Goal: Task Accomplishment & Management: Manage account settings

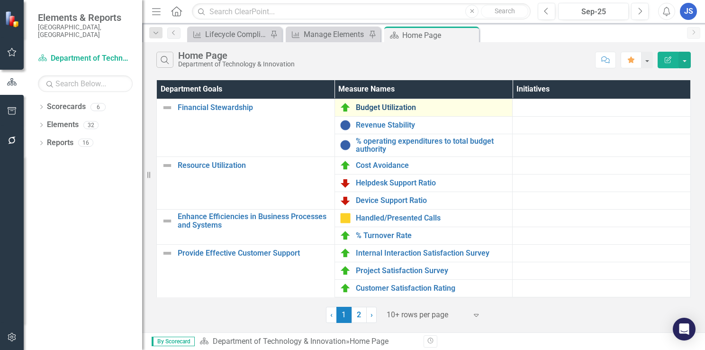
click at [400, 108] on link "Budget Utilization" at bounding box center [432, 107] width 152 height 9
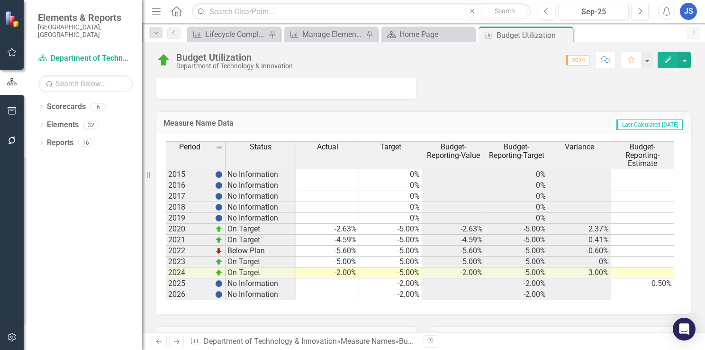
scroll to position [521, 0]
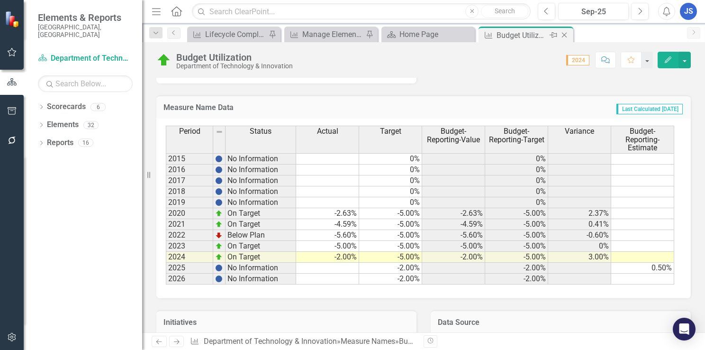
click at [566, 35] on icon "Close" at bounding box center [564, 35] width 9 height 8
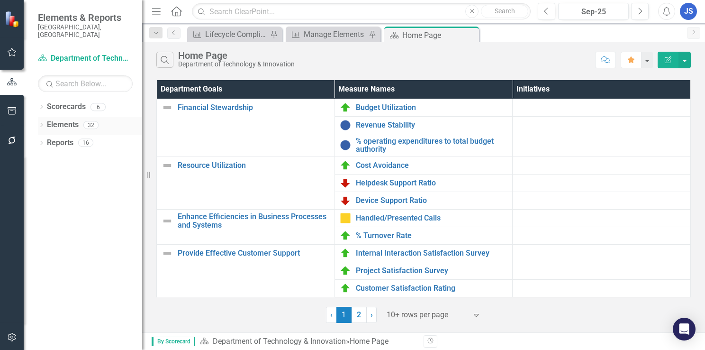
click at [70, 119] on link "Elements" at bounding box center [63, 124] width 32 height 11
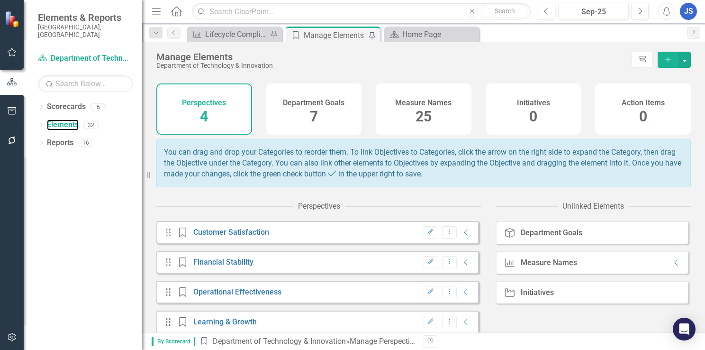
scroll to position [38, 0]
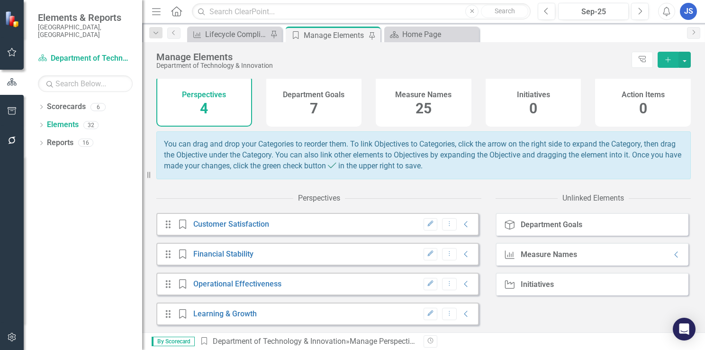
click at [423, 102] on span "25" at bounding box center [424, 108] width 16 height 17
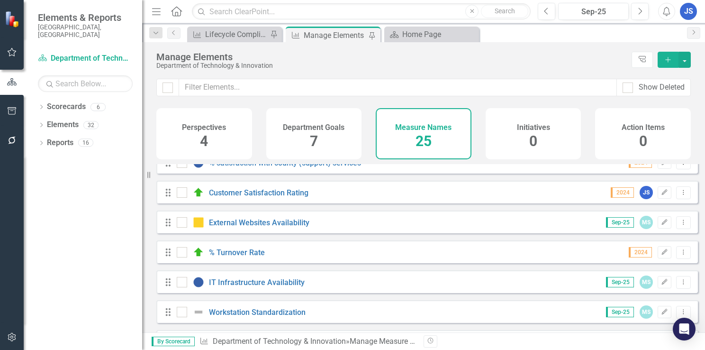
scroll to position [237, 0]
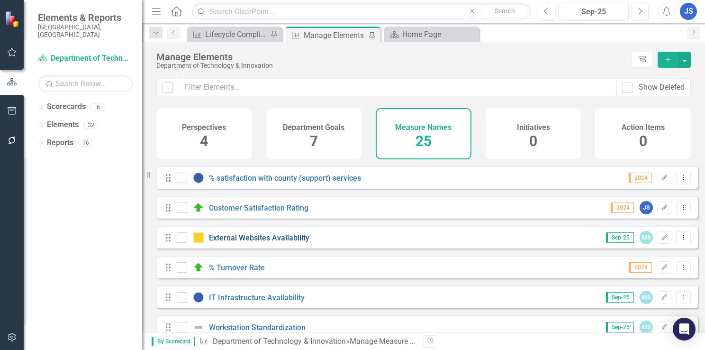
click at [285, 242] on link "External Websites Availability" at bounding box center [259, 237] width 100 height 9
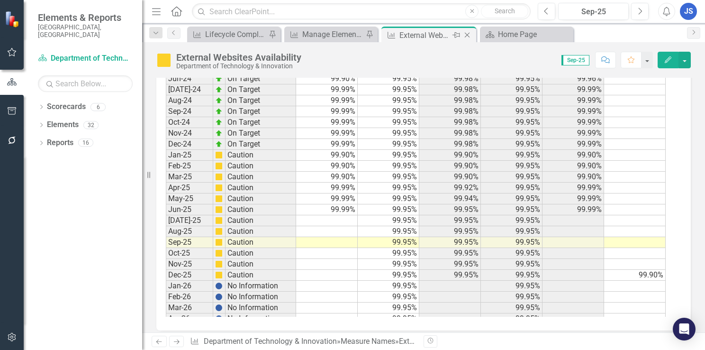
click at [467, 36] on icon "Close" at bounding box center [467, 35] width 9 height 8
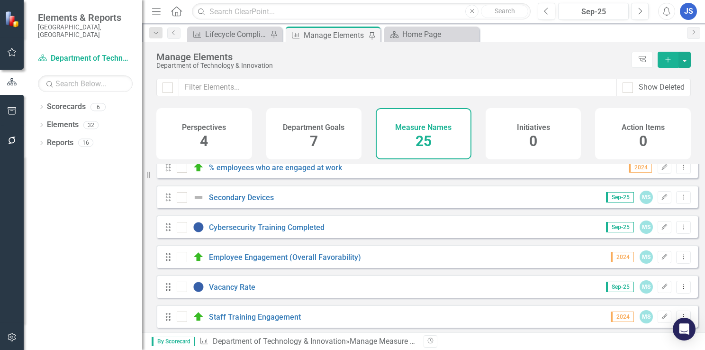
scroll to position [474, 0]
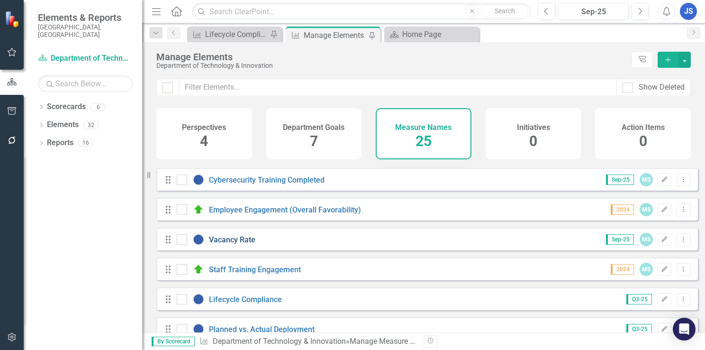
click at [239, 244] on link "Vacancy Rate" at bounding box center [232, 239] width 46 height 9
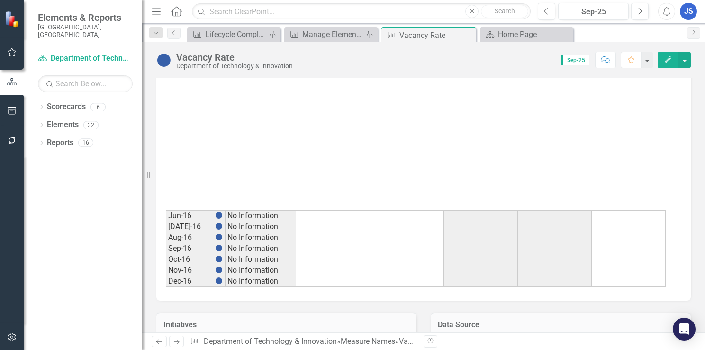
scroll to position [237, 0]
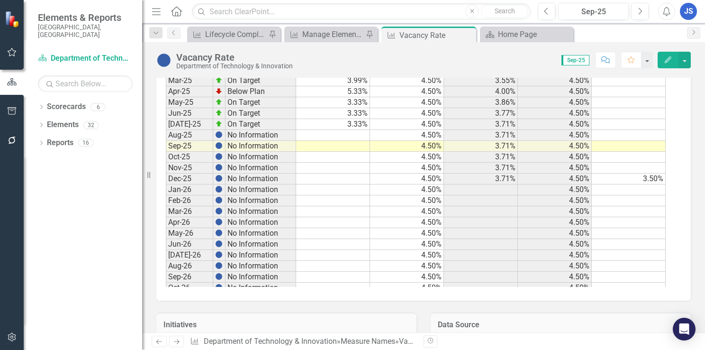
click at [353, 130] on td at bounding box center [333, 135] width 74 height 11
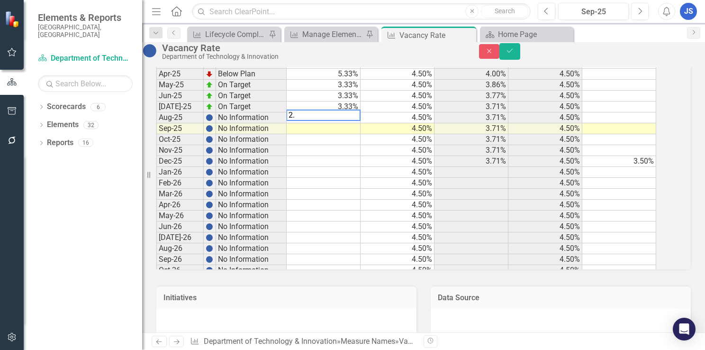
type textarea "2.0"
click at [341, 134] on td at bounding box center [324, 128] width 74 height 11
click at [344, 134] on td at bounding box center [324, 128] width 74 height 11
type textarea "2."
click at [514, 52] on icon "Save" at bounding box center [510, 50] width 9 height 7
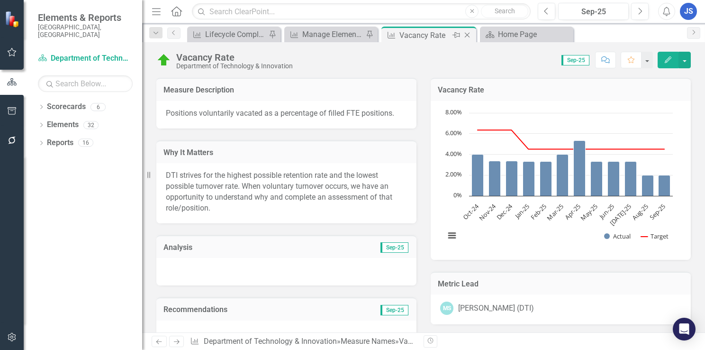
click at [469, 37] on icon "Close" at bounding box center [467, 35] width 9 height 8
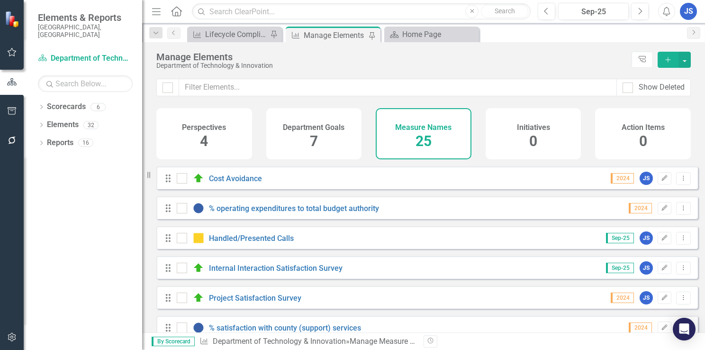
scroll to position [95, 0]
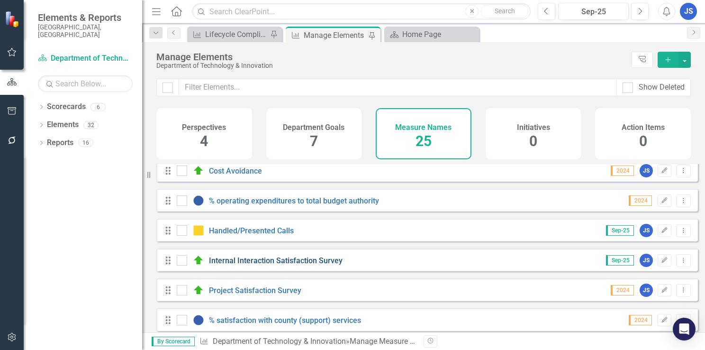
click at [304, 265] on link "Internal Interaction Satisfaction Survey" at bounding box center [276, 260] width 134 height 9
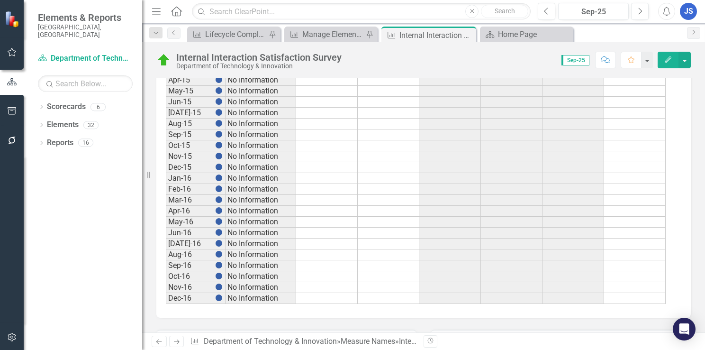
scroll to position [635, 0]
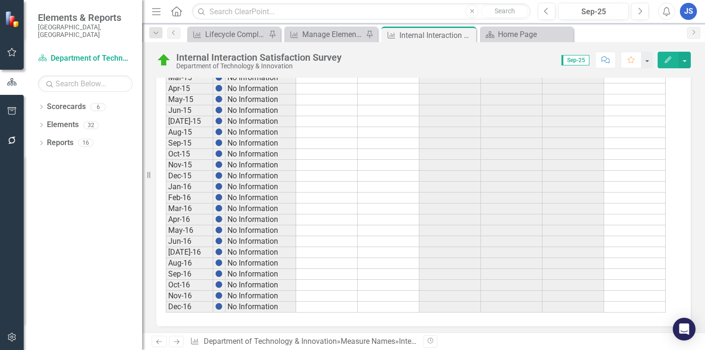
click at [291, 182] on td "No Information" at bounding box center [261, 187] width 71 height 11
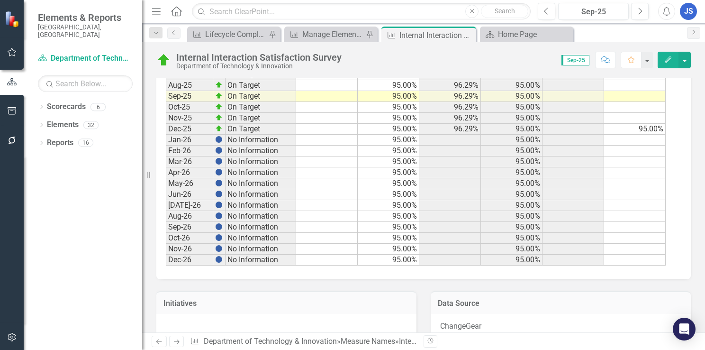
scroll to position [1213, 0]
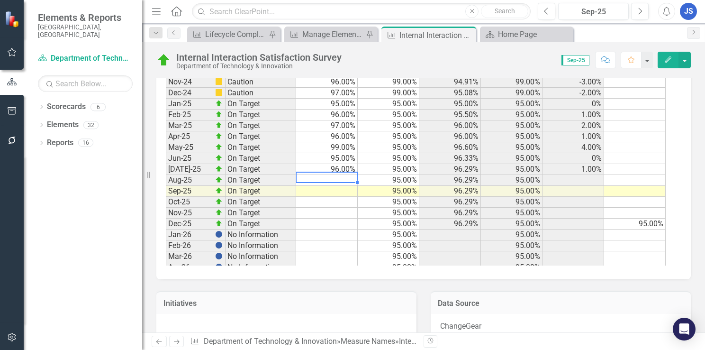
click at [346, 175] on td at bounding box center [327, 180] width 62 height 11
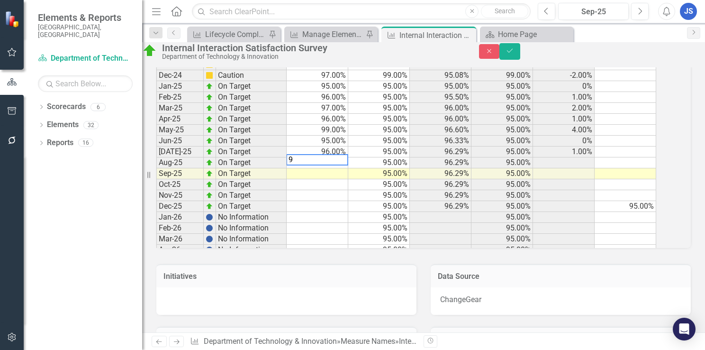
type textarea "99"
drag, startPoint x: 679, startPoint y: 56, endPoint x: 667, endPoint y: 64, distance: 13.4
click at [513, 53] on icon "submit" at bounding box center [510, 51] width 6 height 4
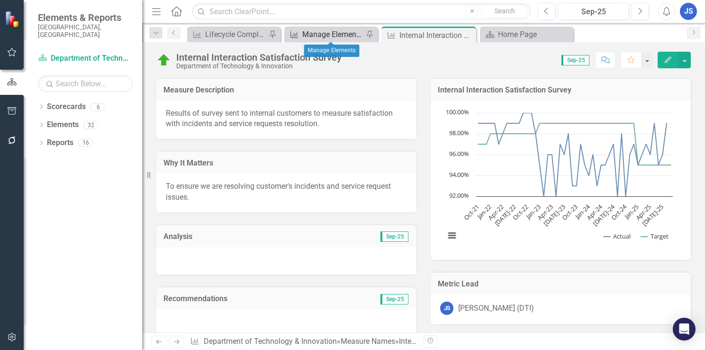
click at [344, 36] on div "Manage Elements" at bounding box center [332, 34] width 61 height 12
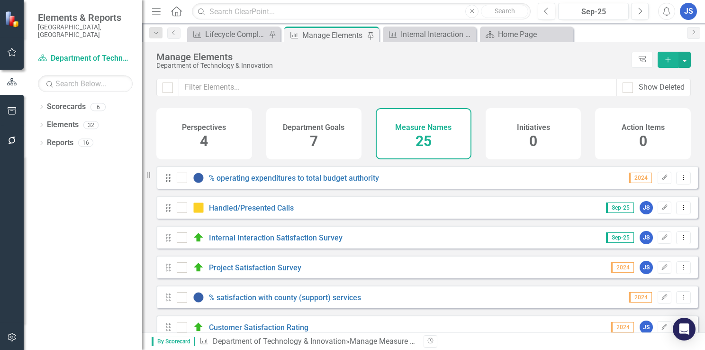
scroll to position [142, 0]
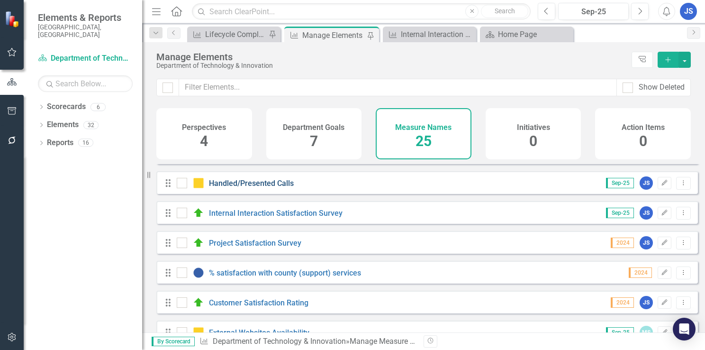
click at [269, 188] on link "Handled/Presented Calls" at bounding box center [251, 183] width 85 height 9
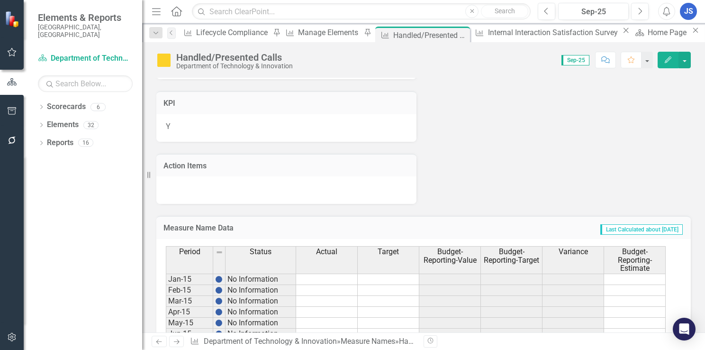
scroll to position [474, 0]
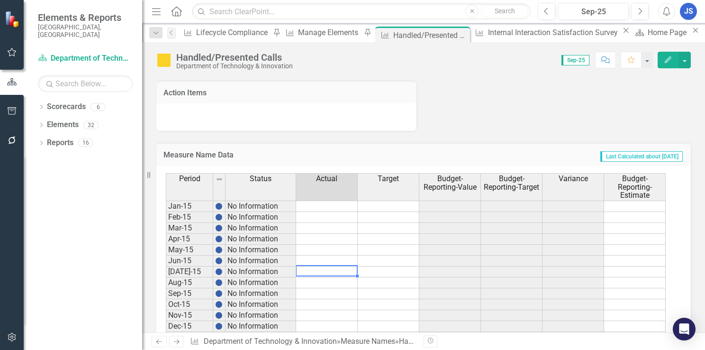
click at [351, 268] on td at bounding box center [327, 271] width 62 height 11
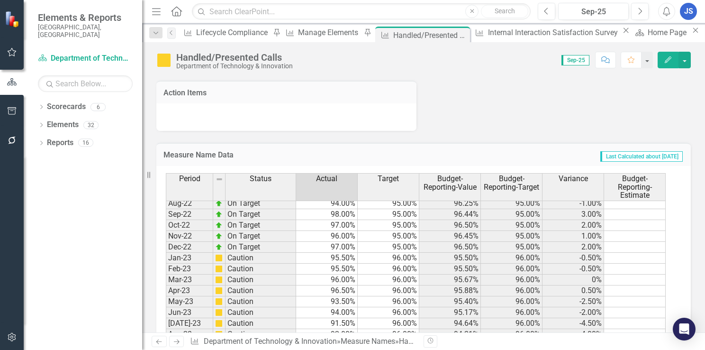
scroll to position [1090, 0]
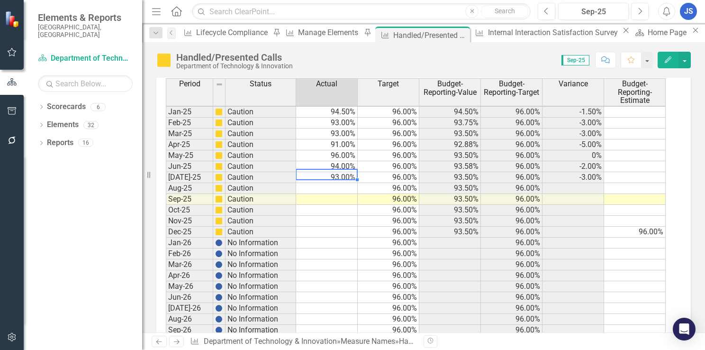
click at [341, 172] on td "93.00%" at bounding box center [327, 177] width 62 height 11
click at [166, 136] on div "Period Status Actual Target Budget-Reporting-Value Budget-Reporting-Target Vari…" at bounding box center [166, 119] width 0 height 497
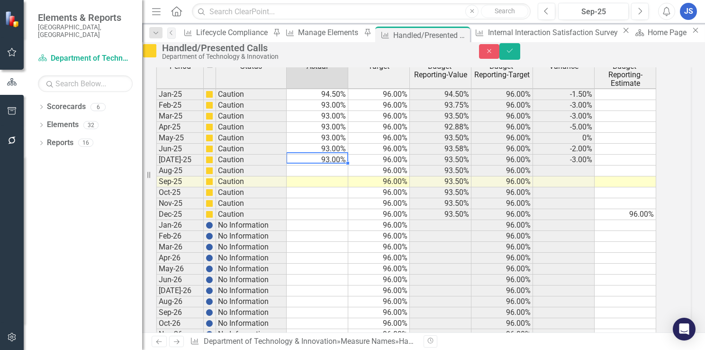
click at [343, 165] on td "93.00%" at bounding box center [318, 160] width 62 height 11
click at [342, 165] on td "93.00%" at bounding box center [318, 160] width 62 height 11
type textarea "92"
type textarea "93"
type textarea "9"
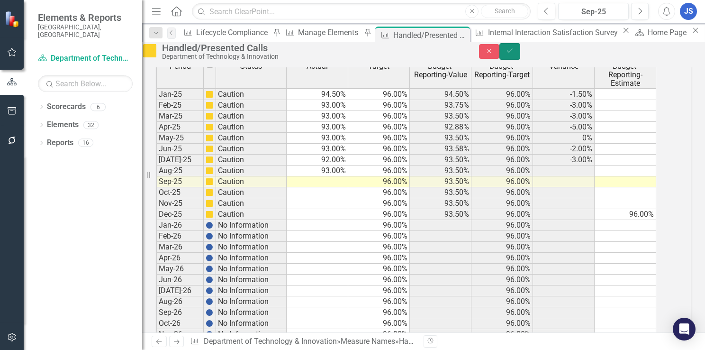
click at [514, 54] on icon "Save" at bounding box center [510, 50] width 9 height 7
